Goal: Task Accomplishment & Management: Use online tool/utility

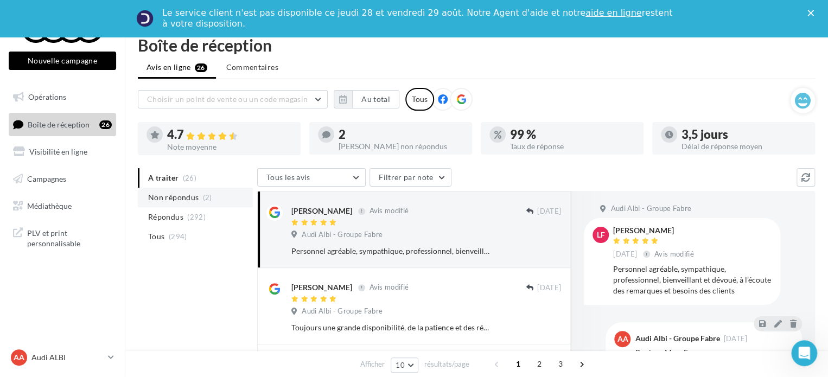
click at [174, 193] on span "Non répondus" at bounding box center [173, 197] width 50 height 11
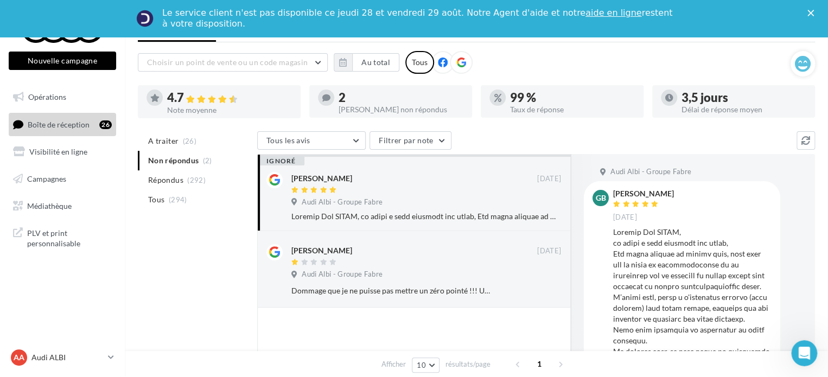
scroll to position [54, 0]
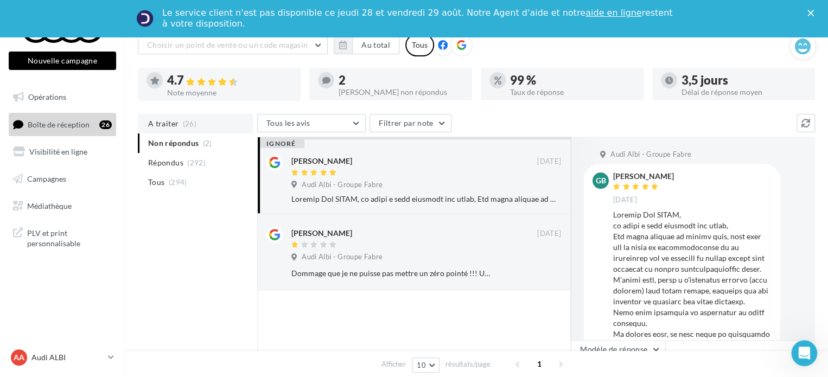
click at [159, 124] on span "A traiter" at bounding box center [163, 123] width 30 height 11
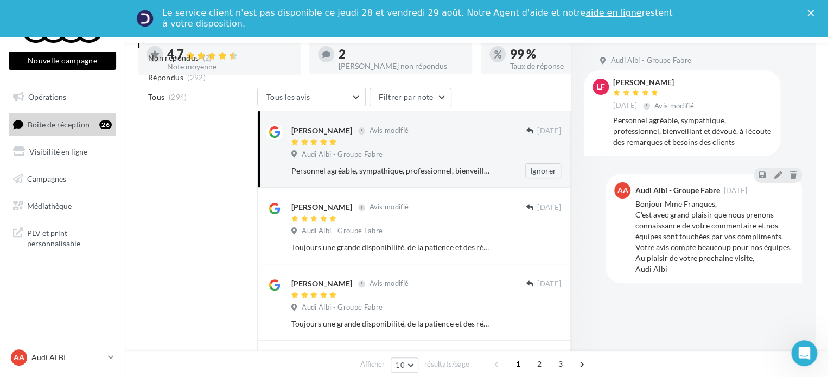
scroll to position [0, 0]
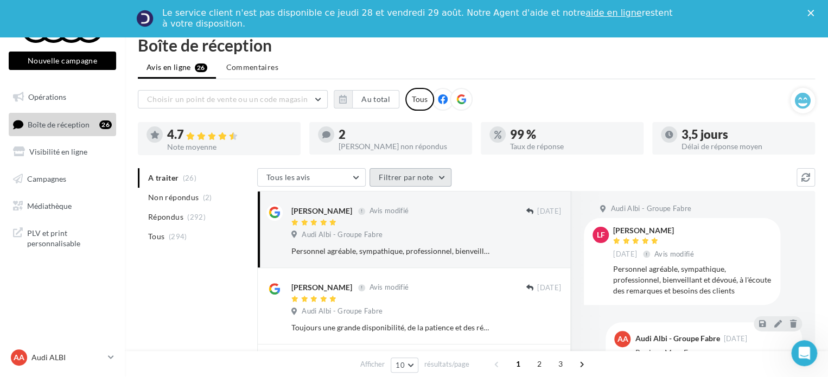
click at [406, 177] on button "Filtrer par note" at bounding box center [410, 177] width 82 height 18
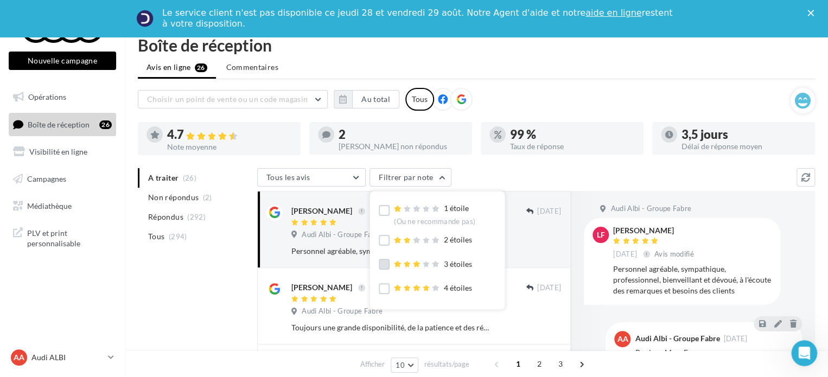
click at [382, 267] on label at bounding box center [384, 264] width 11 height 11
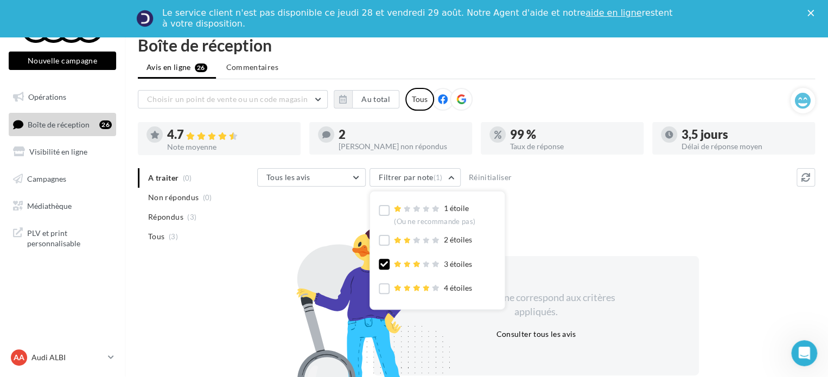
click at [202, 297] on div "A traiter (0) Non répondus (0) Répondus (3) Tous (3) Tous les avis Tous les avi…" at bounding box center [476, 291] width 677 height 246
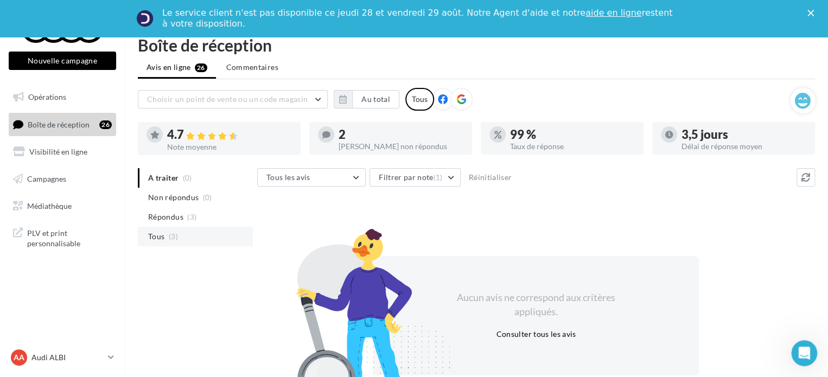
click at [161, 234] on span "Tous" at bounding box center [156, 236] width 16 height 11
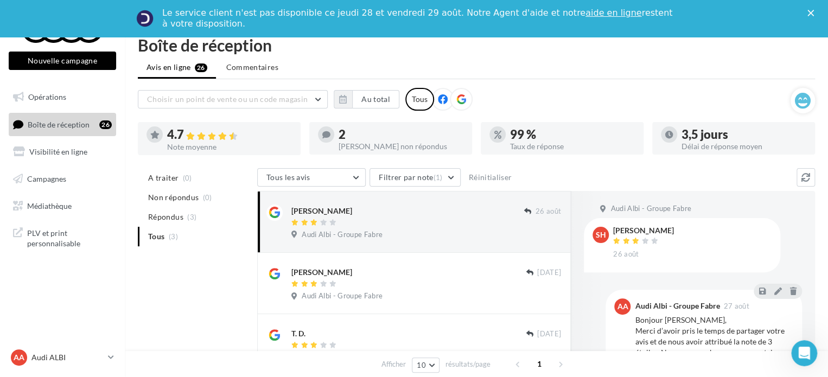
click at [322, 210] on div "[PERSON_NAME]" at bounding box center [321, 211] width 61 height 11
click at [359, 213] on div "[PERSON_NAME]" at bounding box center [407, 209] width 233 height 11
